Goal: Task Accomplishment & Management: Manage account settings

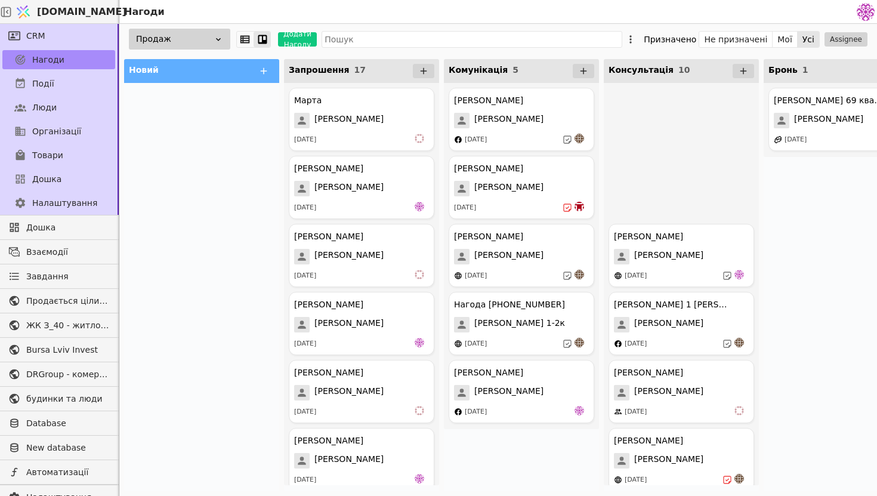
scroll to position [303, 0]
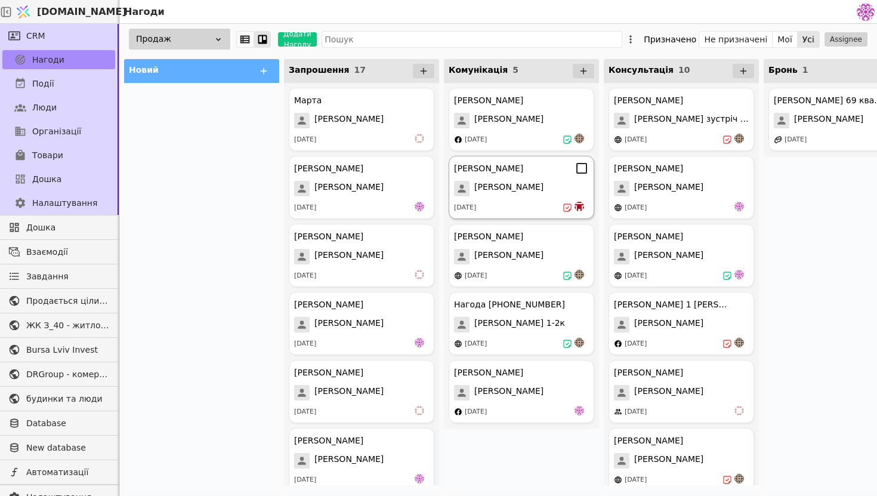
click at [535, 200] on div "[PERSON_NAME] Курдонери [PERSON_NAME] [DATE]" at bounding box center [521, 187] width 146 height 63
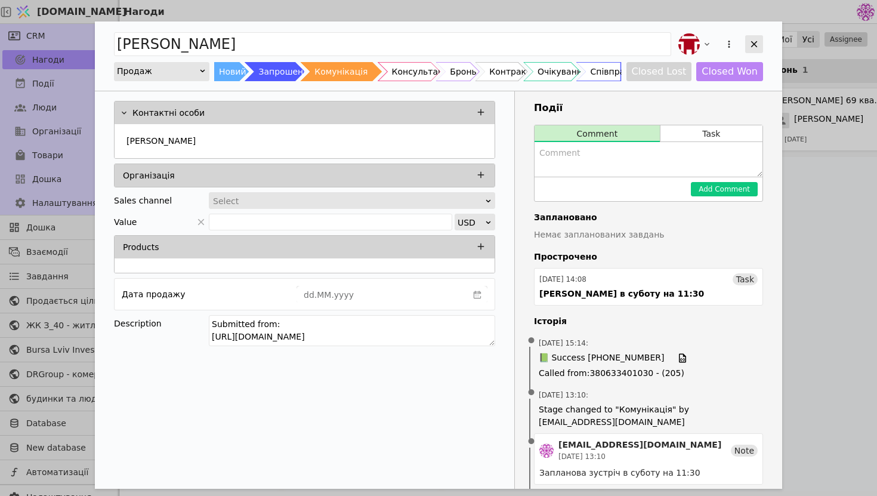
click at [751, 44] on icon "Add Opportunity" at bounding box center [753, 44] width 11 height 11
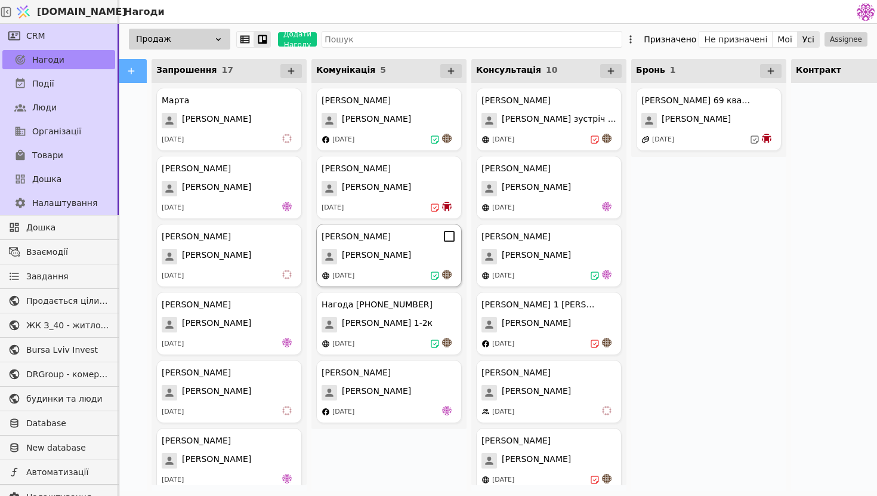
scroll to position [0, 137]
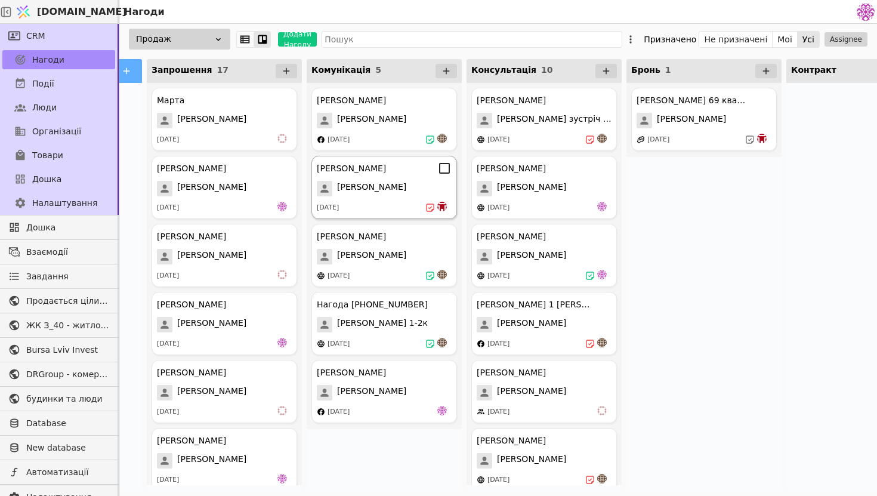
click at [384, 190] on div "[PERSON_NAME]" at bounding box center [384, 189] width 135 height 16
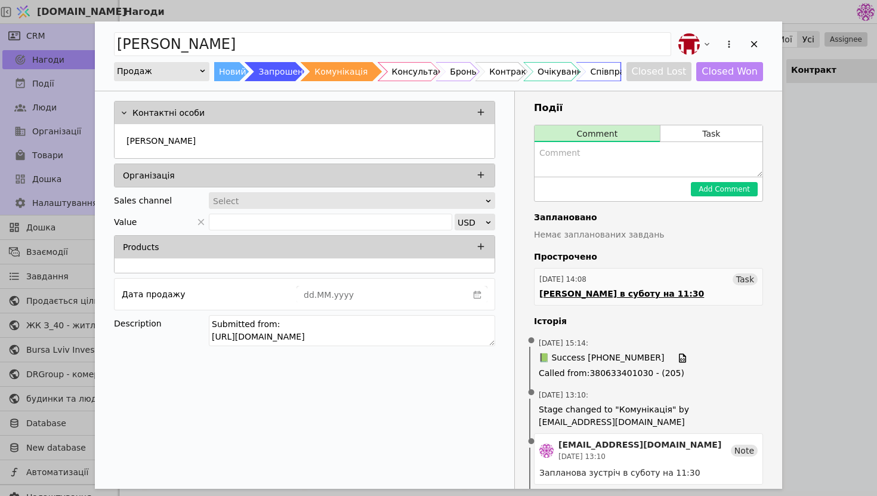
click at [596, 292] on div "[PERSON_NAME] в суботу на 11:30" at bounding box center [621, 293] width 165 height 13
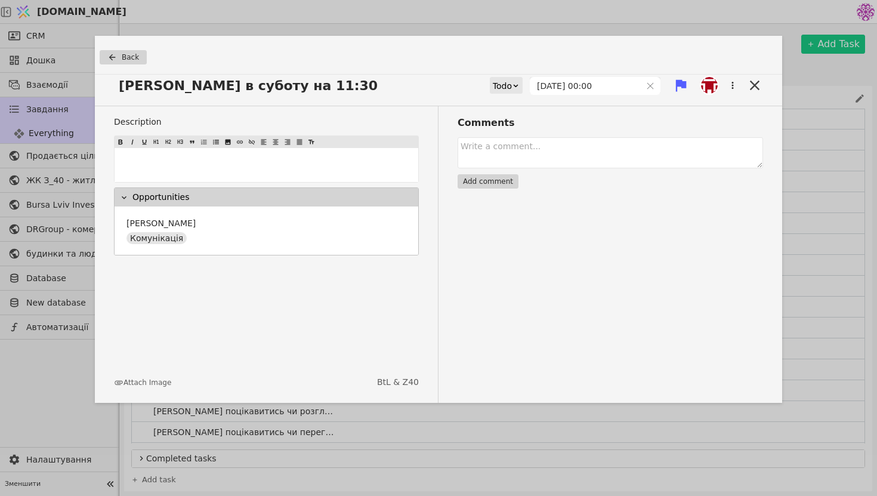
click at [512, 85] on div "Todo" at bounding box center [502, 86] width 19 height 17
click at [530, 160] on div "Done" at bounding box center [525, 156] width 49 height 18
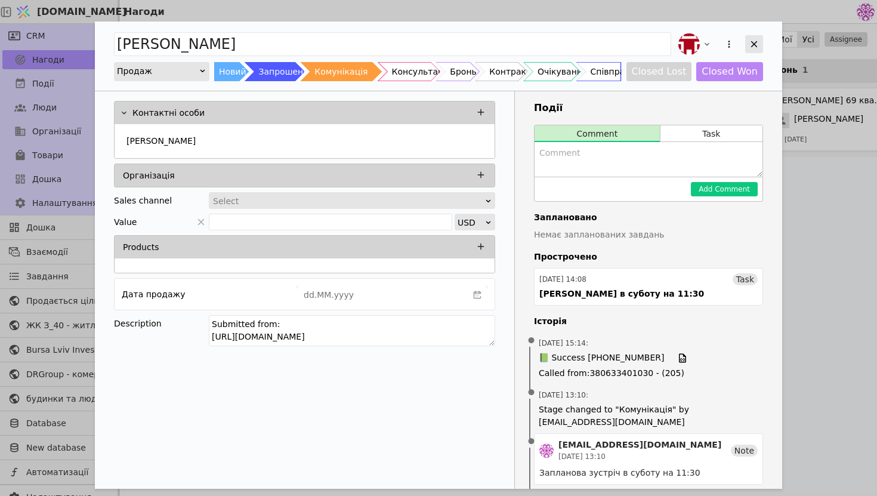
click at [748, 45] on icon "Add Opportunity" at bounding box center [753, 44] width 11 height 11
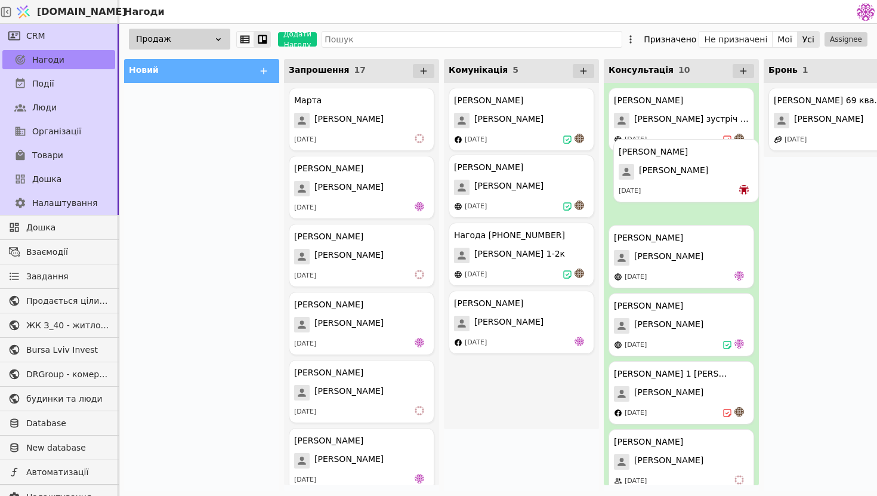
drag, startPoint x: 540, startPoint y: 218, endPoint x: 706, endPoint y: 201, distance: 167.2
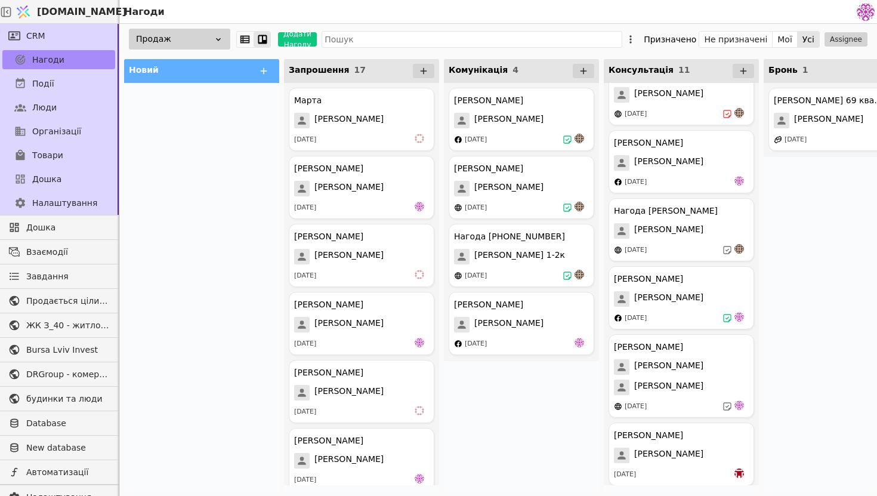
scroll to position [371, 0]
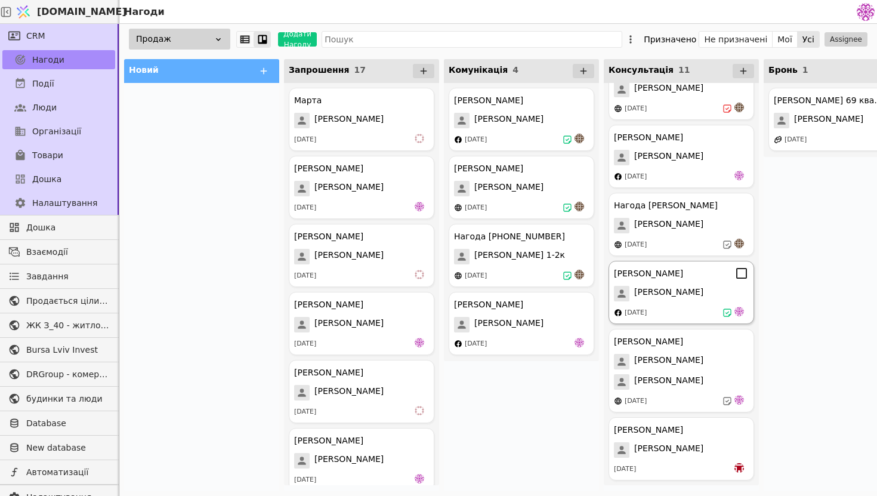
click at [685, 302] on div "[PERSON_NAME] [PERSON_NAME] [DATE]" at bounding box center [681, 292] width 146 height 63
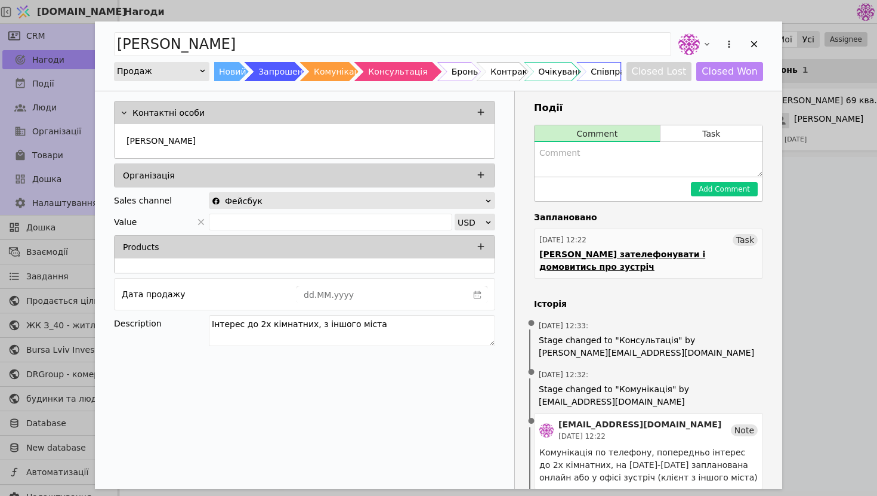
click at [584, 241] on div "[DATE] 12:22" at bounding box center [562, 239] width 47 height 11
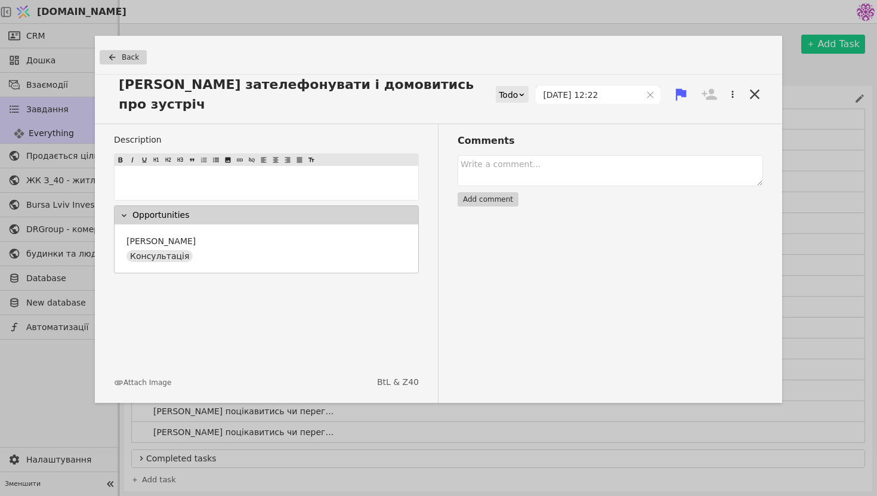
click at [518, 88] on div "Todo" at bounding box center [508, 94] width 19 height 17
click at [125, 60] on span "Back" at bounding box center [130, 57] width 17 height 11
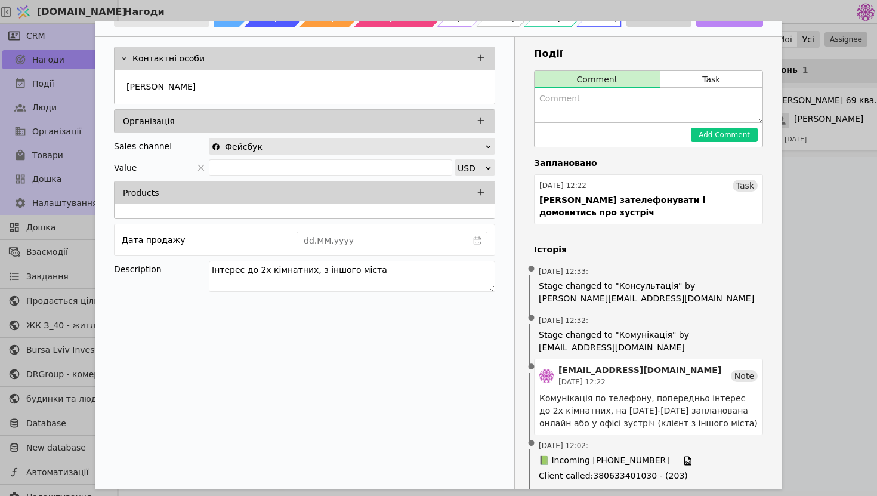
scroll to position [75, 0]
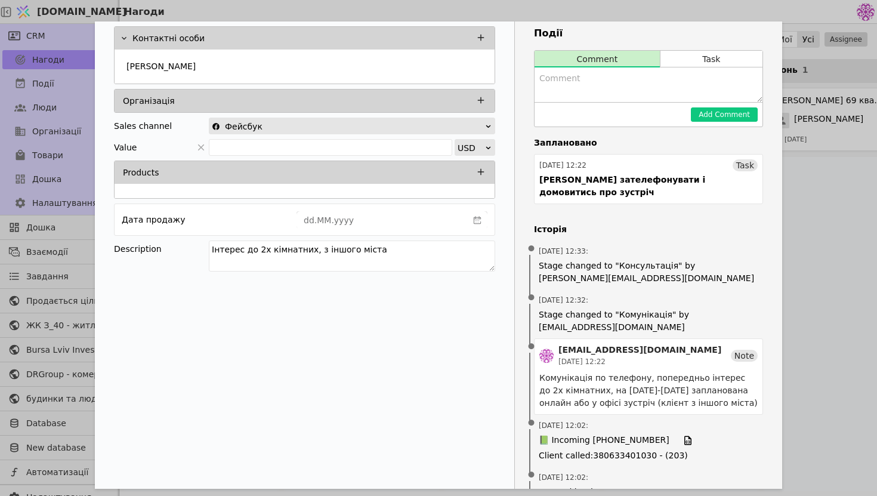
click at [795, 250] on div "[PERSON_NAME] Продаж Новий Запрошення Комунікація Консультація Бронь Контракт О…" at bounding box center [438, 248] width 877 height 496
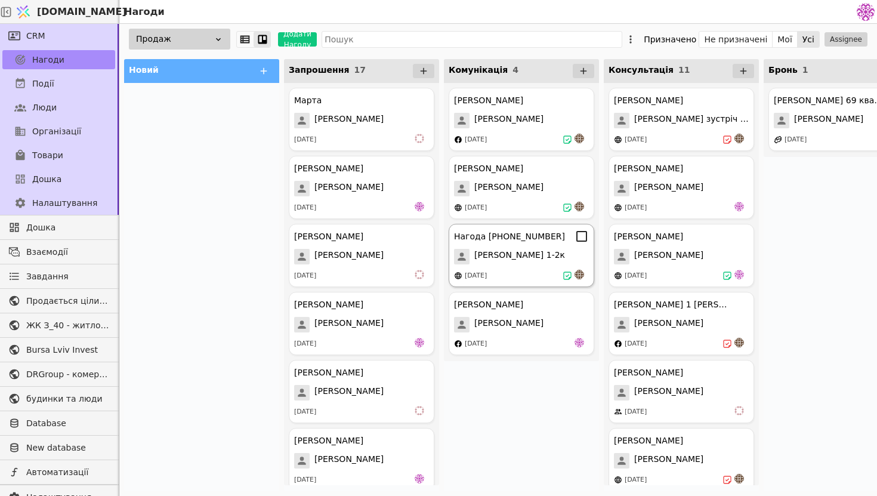
click at [550, 270] on div "[DATE]" at bounding box center [521, 276] width 135 height 12
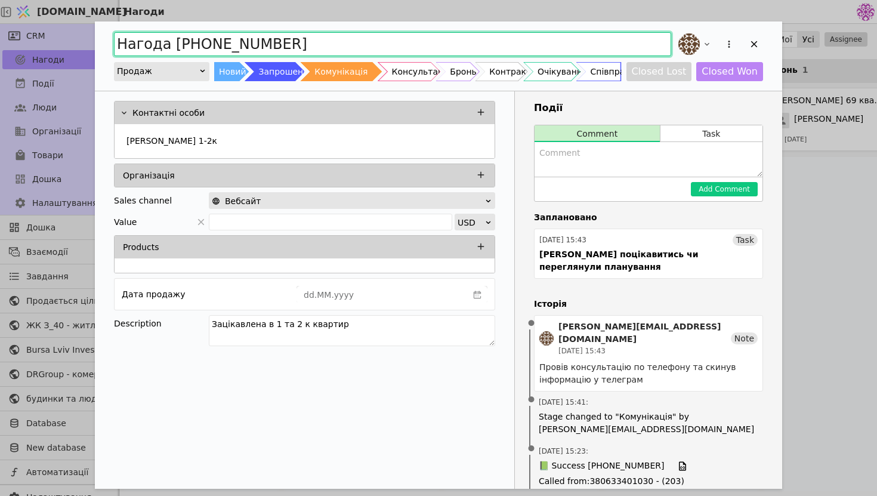
drag, startPoint x: 374, startPoint y: 52, endPoint x: 54, endPoint y: 42, distance: 321.0
click at [54, 42] on div "Нагода [PHONE_NUMBER] Продаж Новий Запрошення Комунікація Консультація Бронь Ко…" at bounding box center [438, 248] width 877 height 496
type input "[PERSON_NAME]"
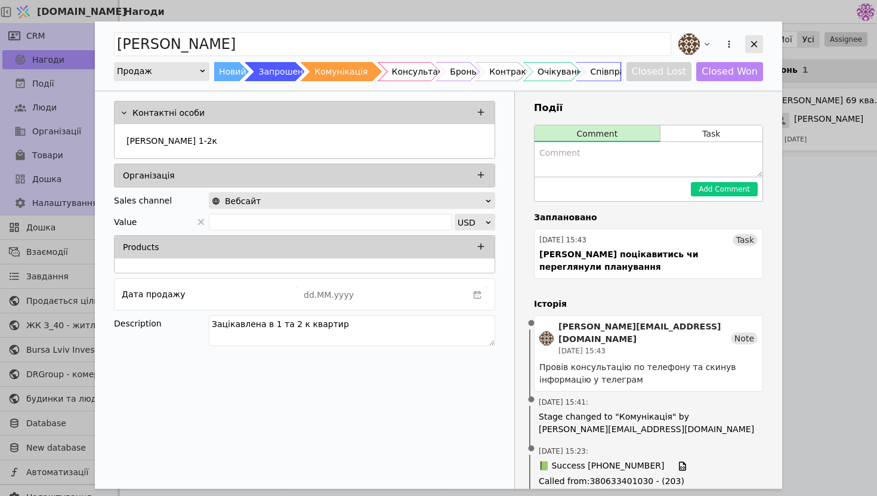
click at [751, 44] on icon "Add Opportunity" at bounding box center [753, 44] width 11 height 11
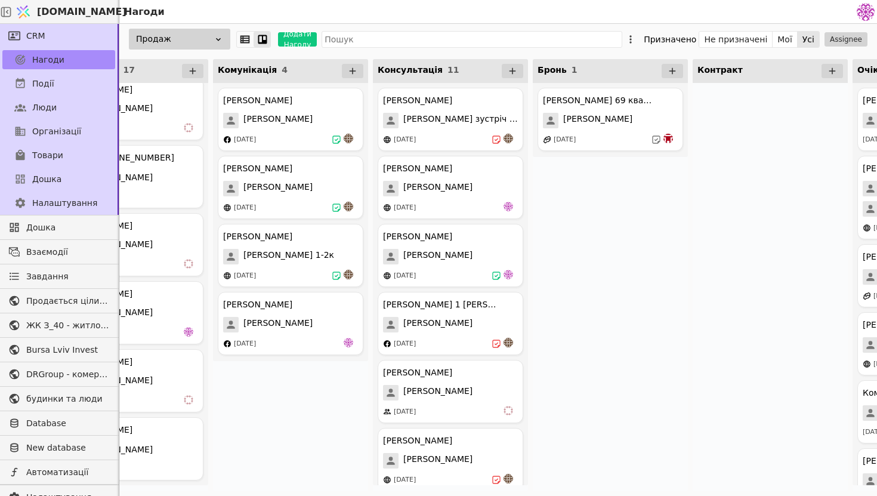
scroll to position [0, 324]
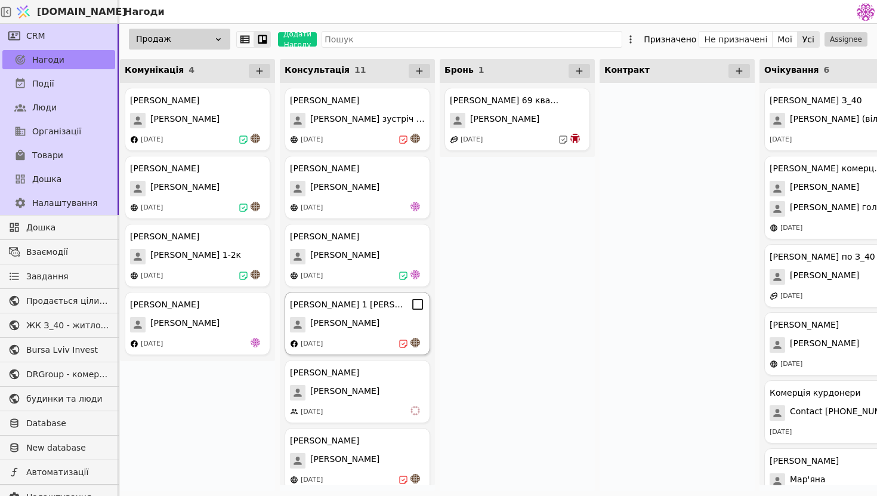
click at [365, 315] on div "[PERSON_NAME] 1 [PERSON_NAME] [DATE]" at bounding box center [357, 323] width 146 height 63
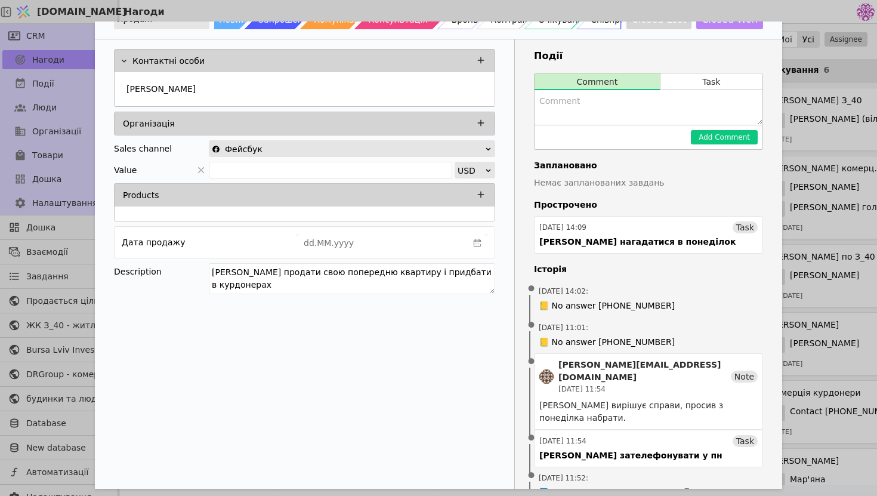
scroll to position [15, 0]
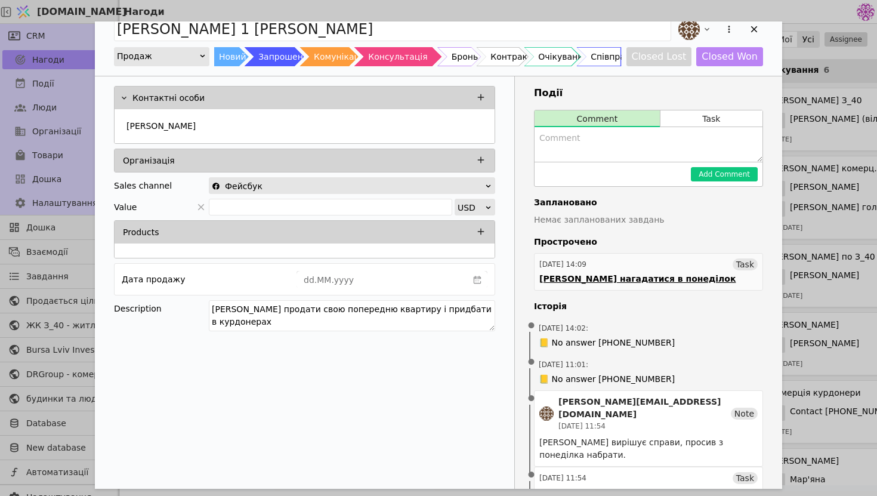
click at [663, 282] on div "[PERSON_NAME] нагадатися в понеділок" at bounding box center [637, 279] width 196 height 13
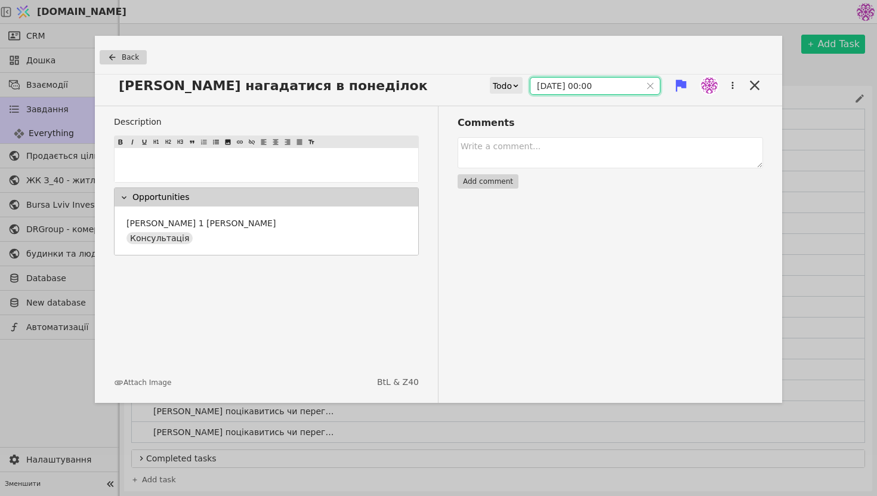
click at [550, 88] on input "[DATE] 00:00" at bounding box center [585, 86] width 110 height 17
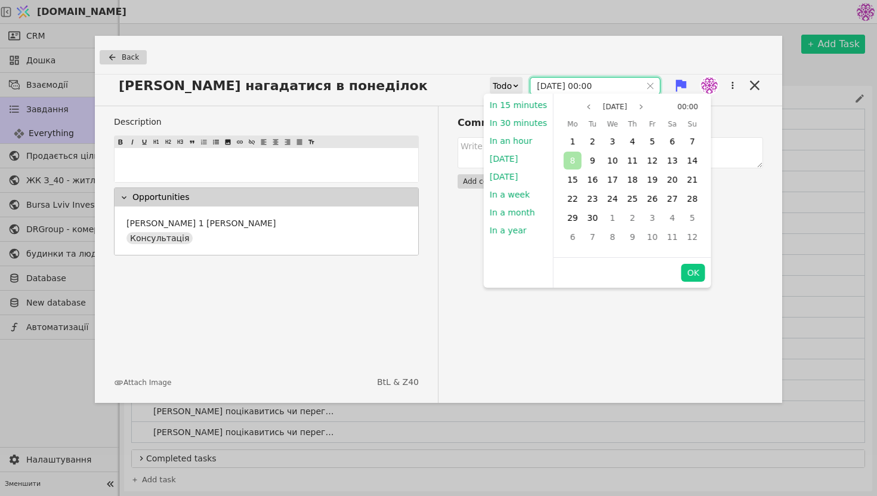
click at [570, 162] on span "8" at bounding box center [571, 161] width 5 height 10
click at [688, 271] on button "OK" at bounding box center [693, 273] width 24 height 18
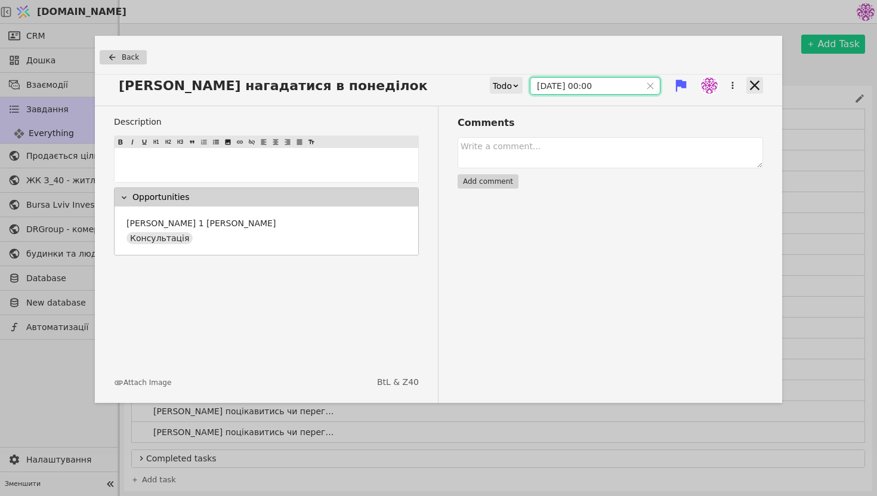
click at [755, 86] on icon at bounding box center [755, 86] width 10 height 10
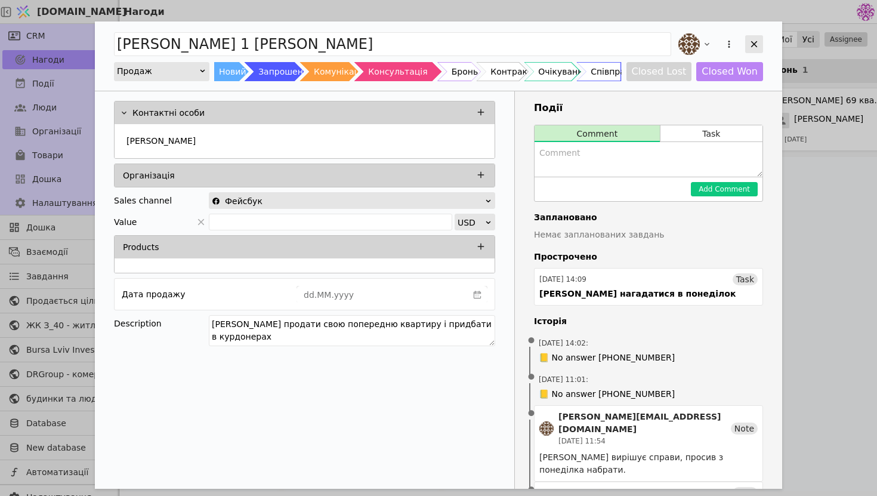
click at [751, 48] on icon "Add Opportunity" at bounding box center [753, 44] width 11 height 11
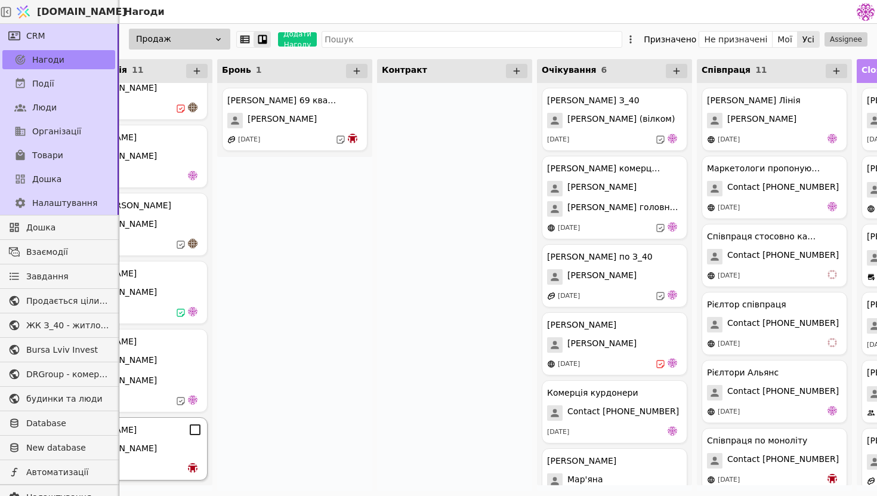
scroll to position [0, 355]
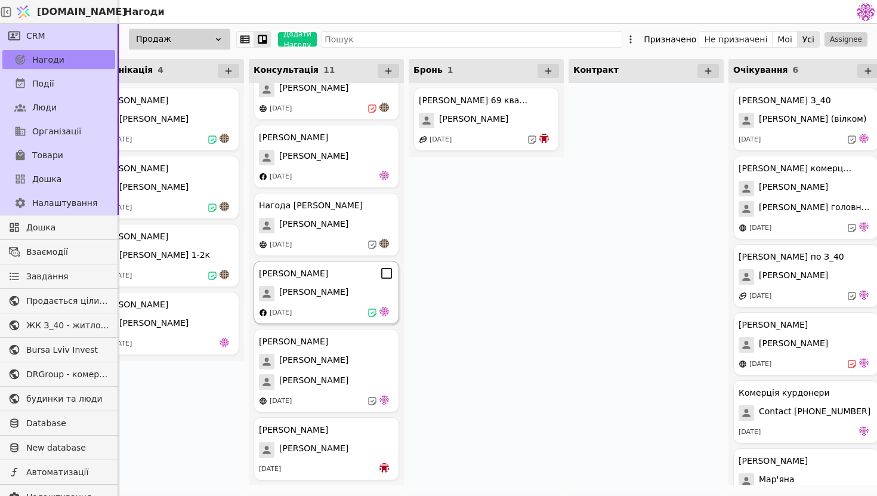
click at [340, 303] on div "[PERSON_NAME] [PERSON_NAME] [DATE]" at bounding box center [326, 292] width 146 height 63
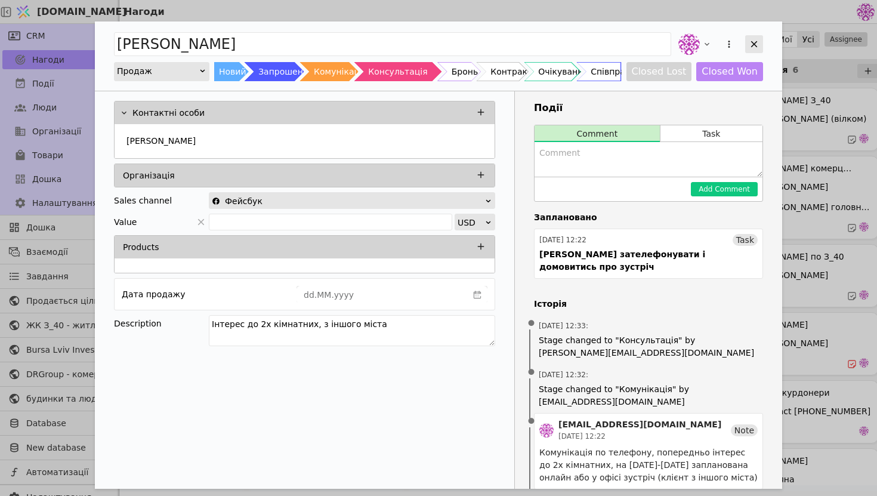
click at [753, 44] on icon "Add Opportunity" at bounding box center [753, 44] width 11 height 11
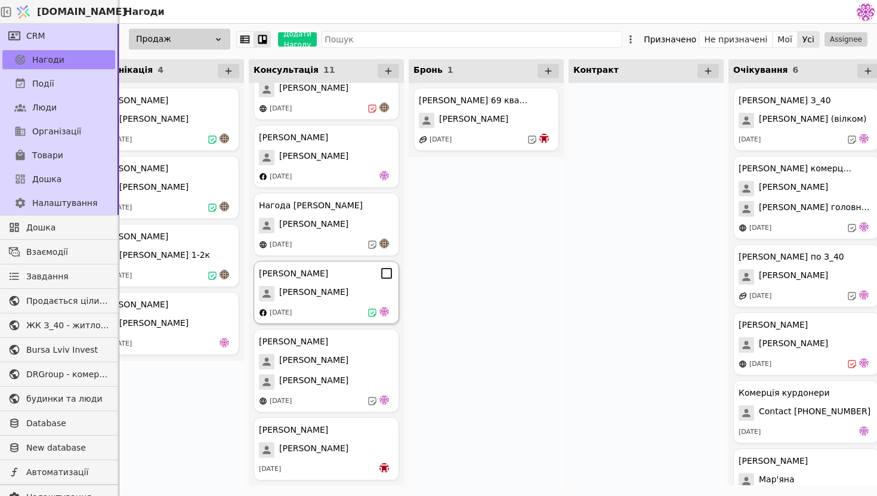
click at [334, 296] on div "[PERSON_NAME]" at bounding box center [326, 294] width 135 height 16
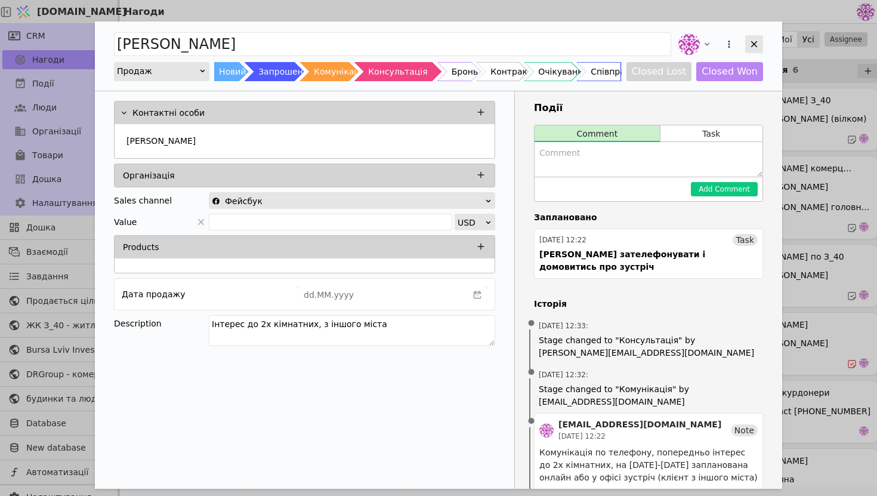
click at [752, 46] on icon "Add Opportunity" at bounding box center [753, 44] width 11 height 11
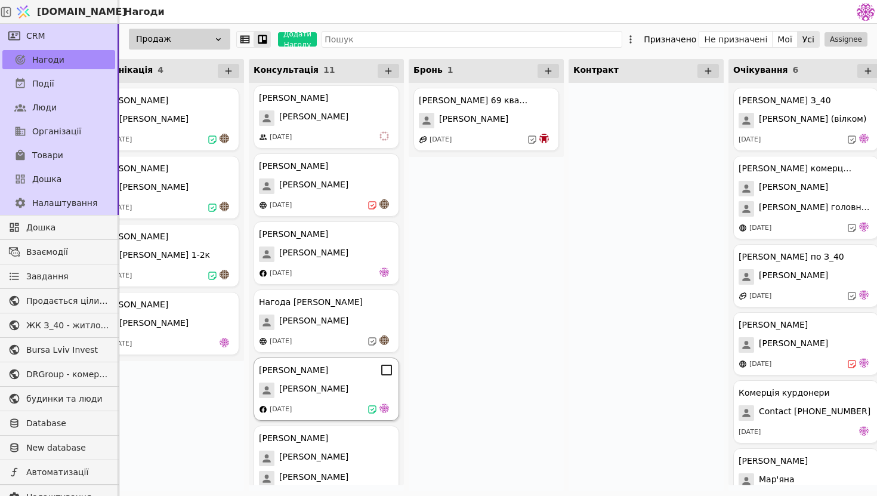
scroll to position [252, 0]
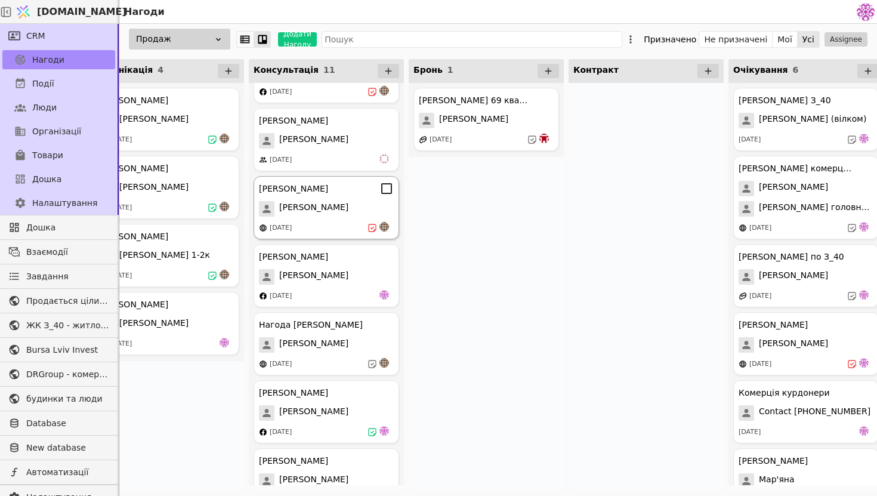
click at [329, 218] on div "[PERSON_NAME] [PERSON_NAME] [DATE]" at bounding box center [326, 207] width 146 height 63
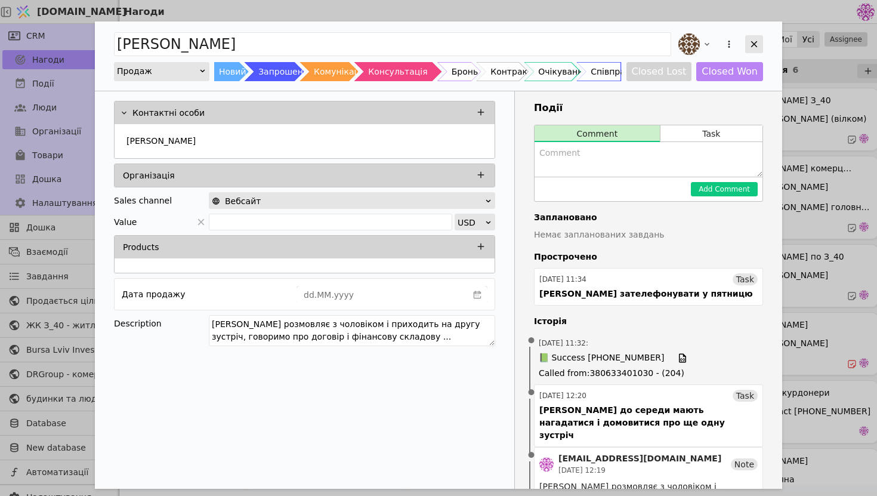
click at [748, 46] on div "Add Opportunity" at bounding box center [754, 44] width 18 height 18
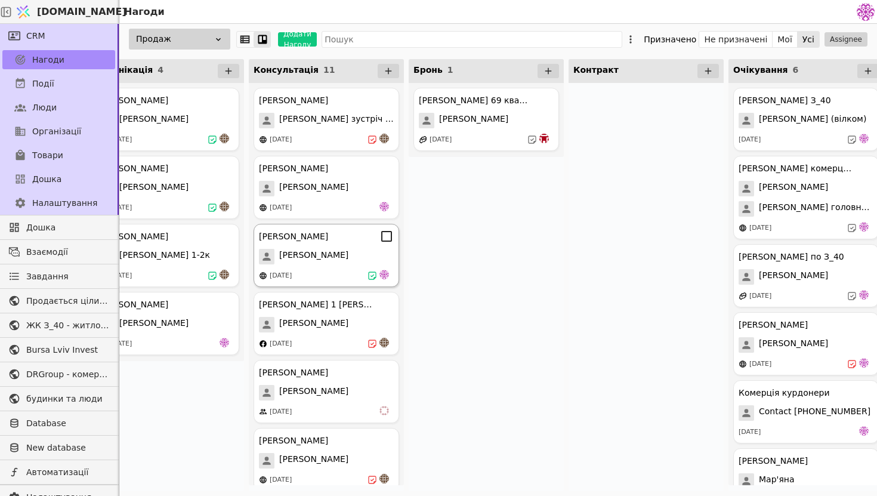
click at [329, 273] on div "[DATE]" at bounding box center [326, 276] width 135 height 12
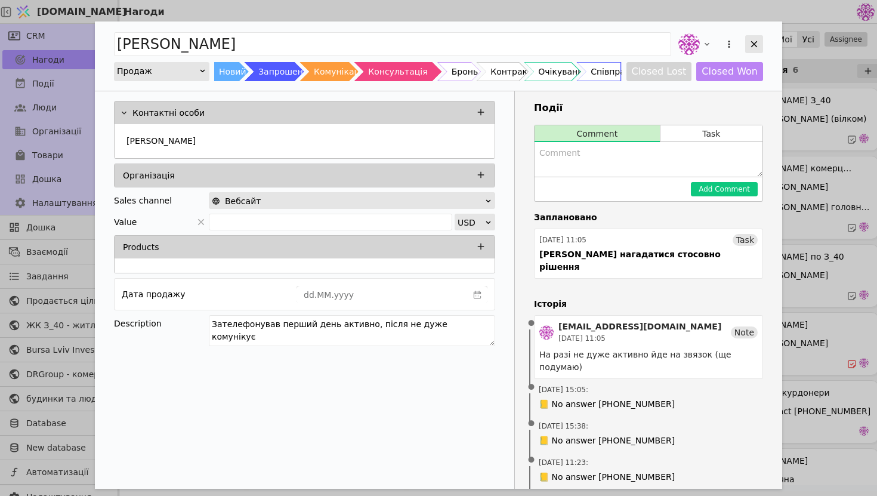
click at [754, 47] on icon "Add Opportunity" at bounding box center [753, 44] width 11 height 11
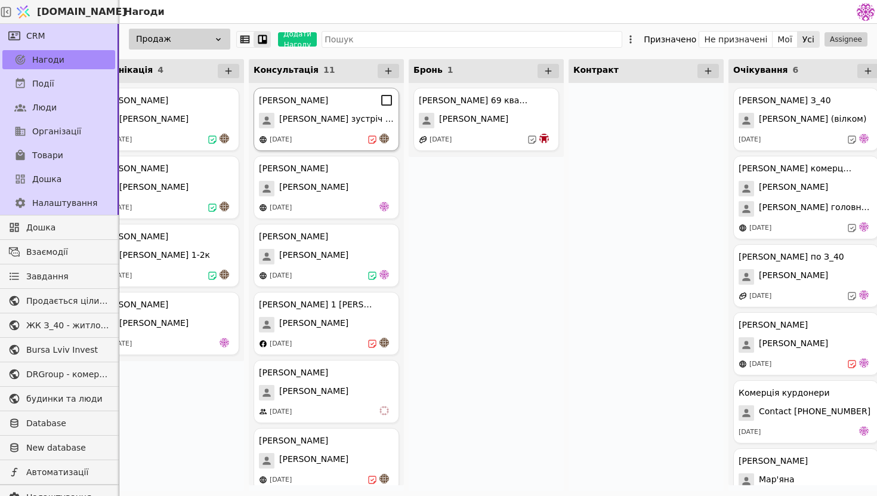
click at [373, 137] on icon at bounding box center [372, 140] width 10 height 10
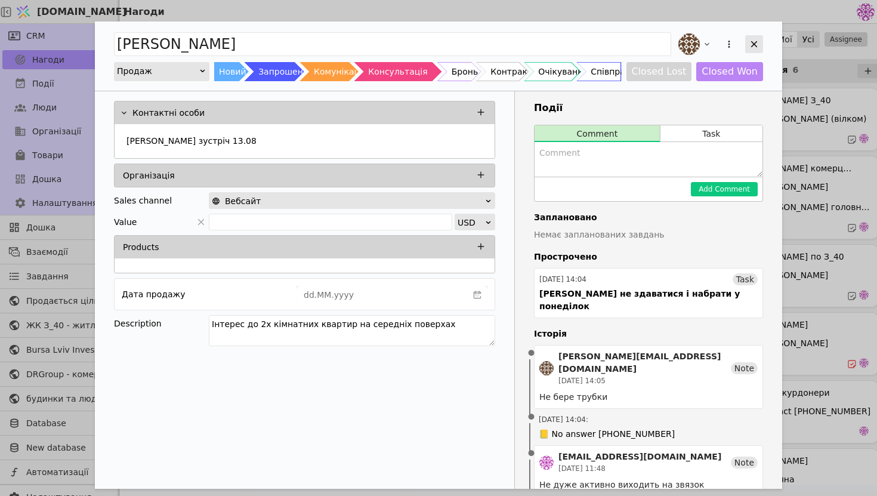
click at [755, 42] on icon "Add Opportunity" at bounding box center [754, 44] width 7 height 7
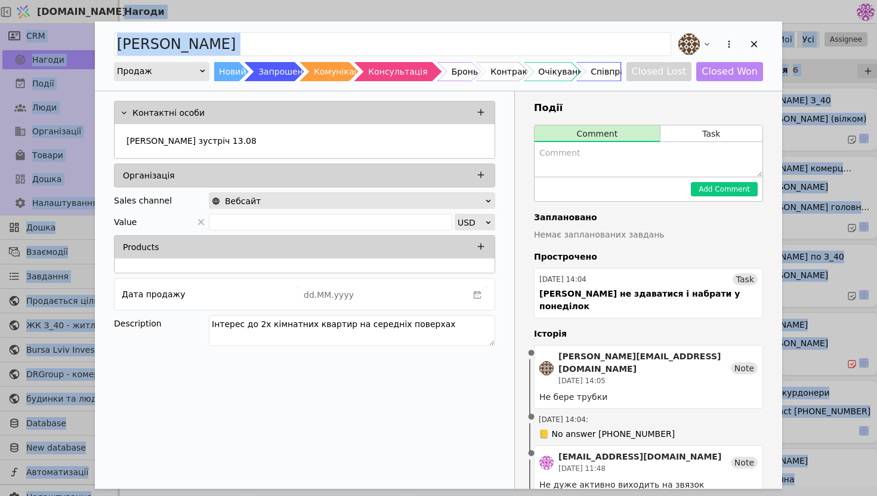
drag, startPoint x: 755, startPoint y: 42, endPoint x: 767, endPoint y: -75, distance: 117.0
click at [767, 0] on html "[DOMAIN_NAME] Нагоди CRM Нагоди Події Люди Організації Товари Дошка Налаштуванн…" at bounding box center [438, 248] width 877 height 496
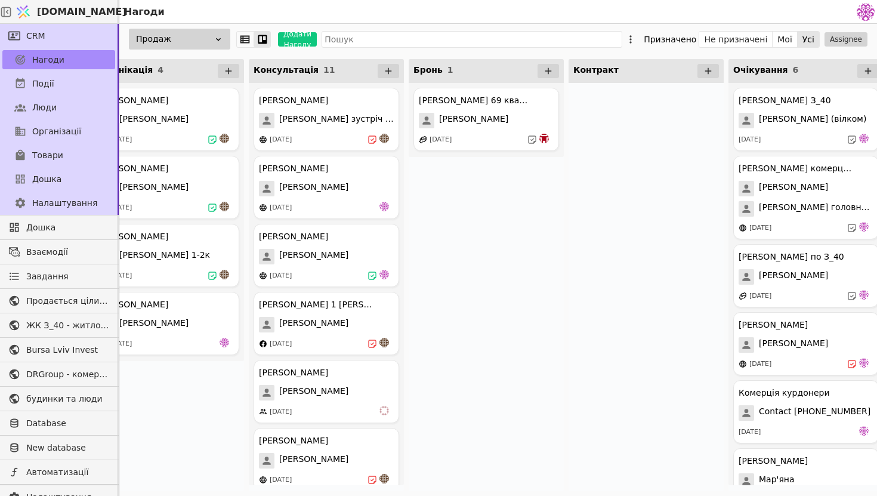
click at [501, 205] on div "[PERSON_NAME] 69 квартира [PERSON_NAME] [DATE]" at bounding box center [485, 287] width 155 height 408
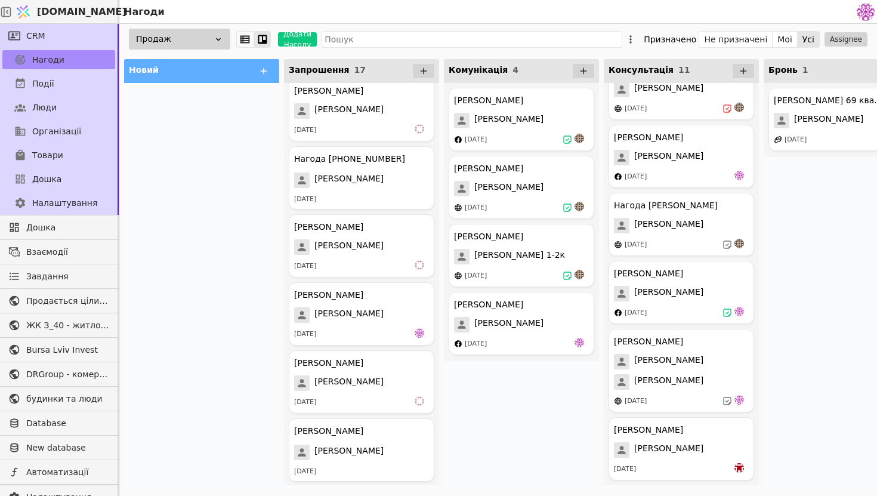
scroll to position [759, 0]
click at [523, 335] on div "[PERSON_NAME] [PERSON_NAME] [DATE]" at bounding box center [521, 323] width 146 height 63
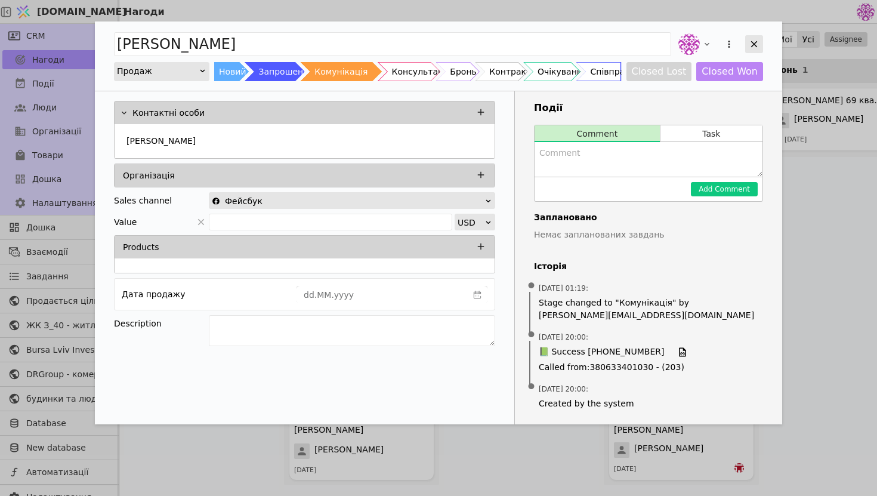
click at [754, 48] on icon "Add Opportunity" at bounding box center [753, 44] width 11 height 11
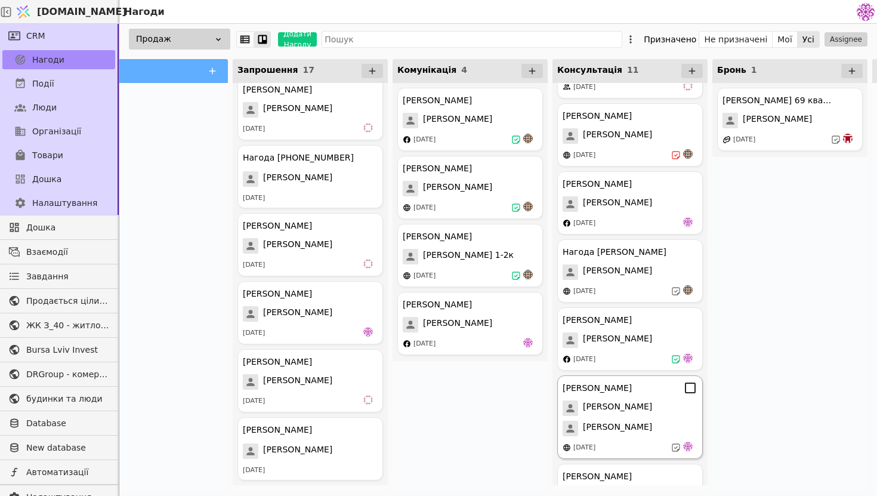
scroll to position [322, 0]
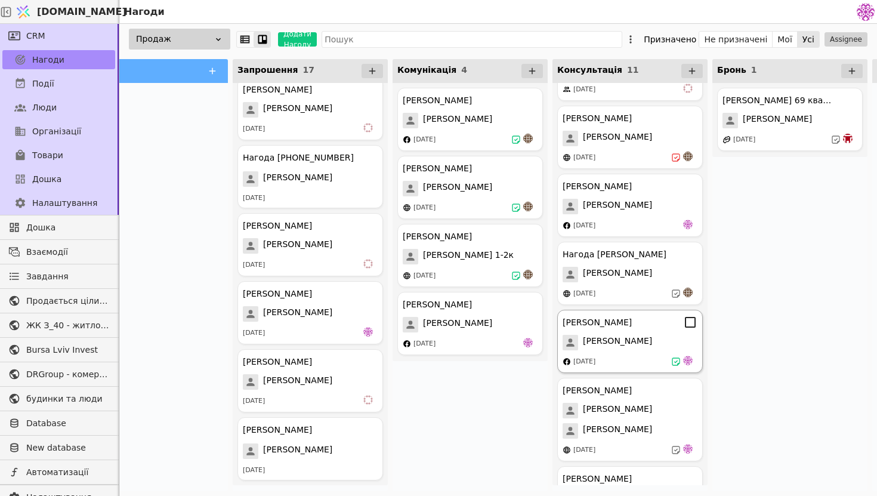
click at [640, 352] on div "[PERSON_NAME] [PERSON_NAME] [DATE]" at bounding box center [630, 340] width 146 height 63
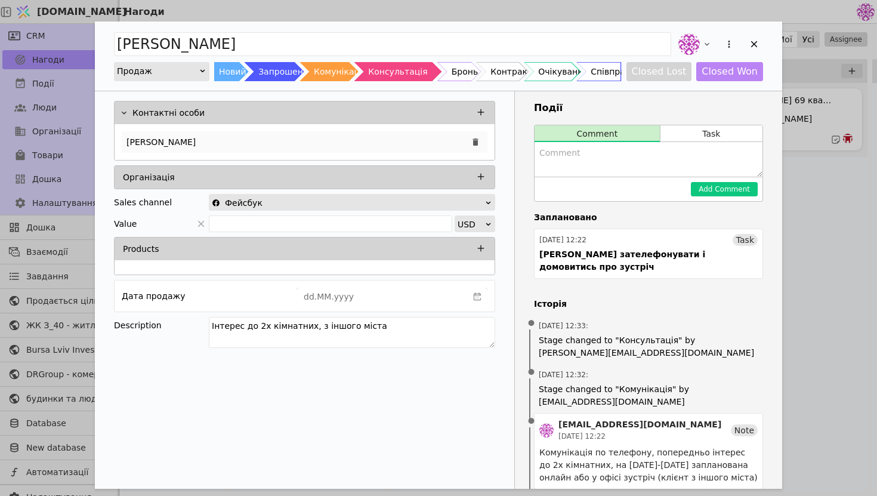
click at [342, 142] on div "[PERSON_NAME]" at bounding box center [305, 141] width 366 height 21
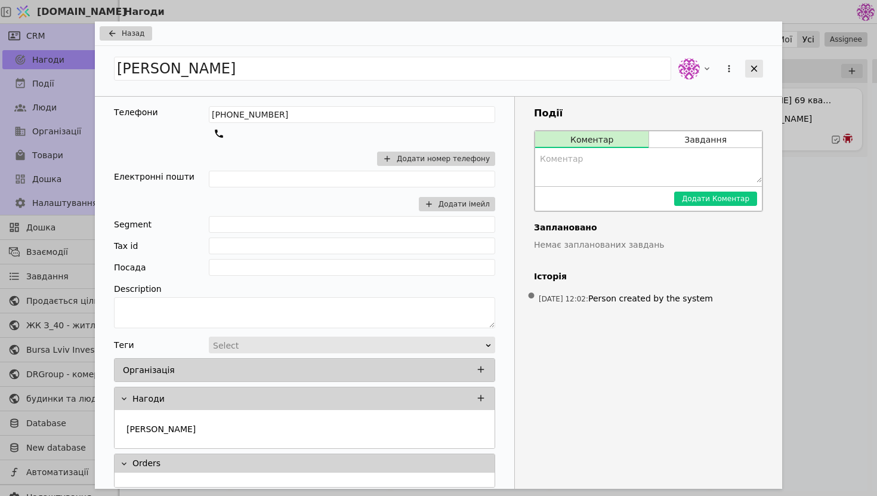
click at [751, 69] on icon "Add Opportunity" at bounding box center [753, 68] width 11 height 11
click at [753, 72] on icon "Add Opportunity" at bounding box center [753, 68] width 11 height 11
